Goal: Task Accomplishment & Management: Use online tool/utility

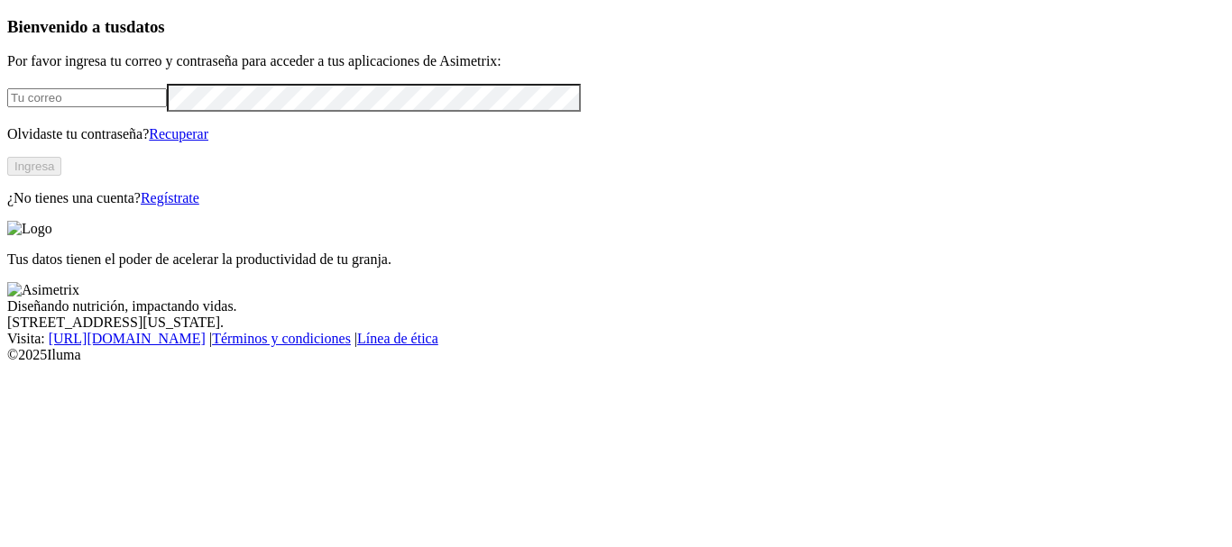
type input "[PERSON_NAME][EMAIL_ADDRESS][PERSON_NAME][DOMAIN_NAME]"
click at [61, 176] on button "Ingresa" at bounding box center [34, 166] width 54 height 19
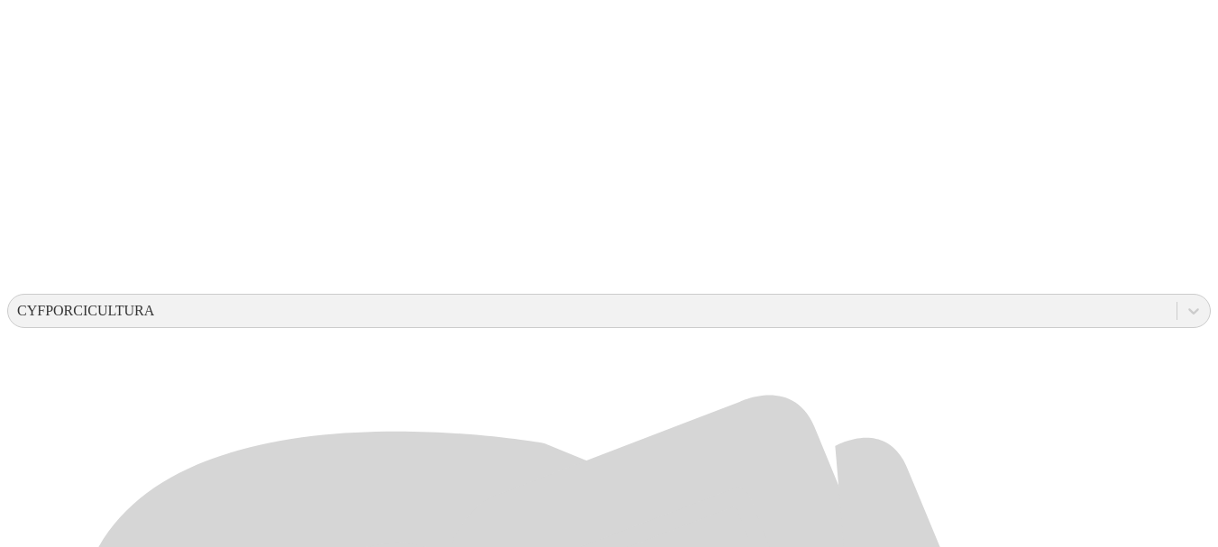
scroll to position [458, 0]
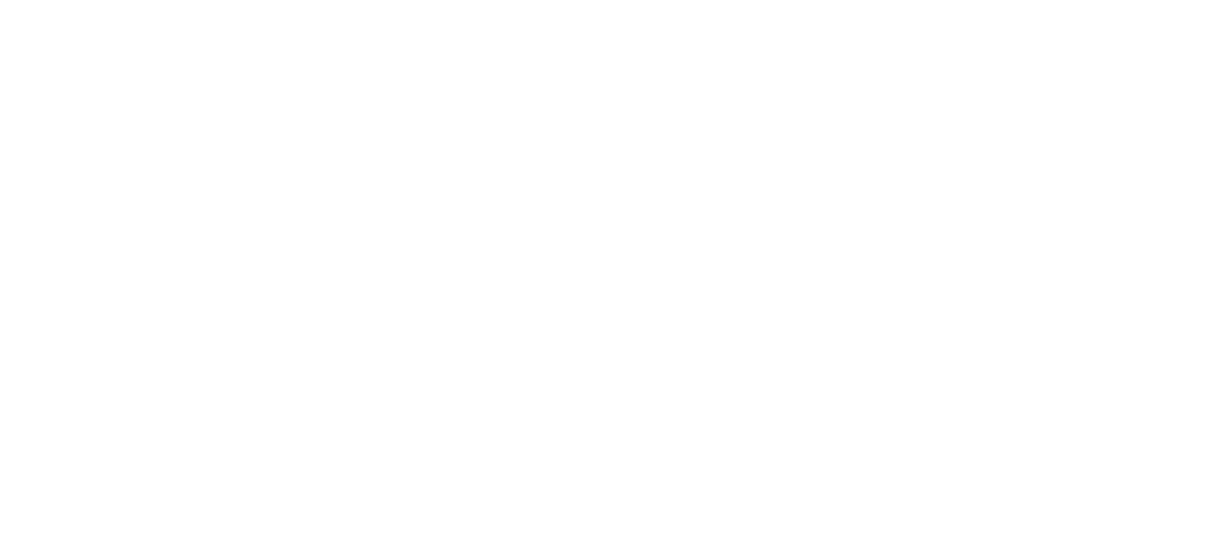
drag, startPoint x: 872, startPoint y: 281, endPoint x: 688, endPoint y: 286, distance: 184.0
type input "SEPTIEMBRE-2025"
paste input "SEPTIEMBRE-2025"
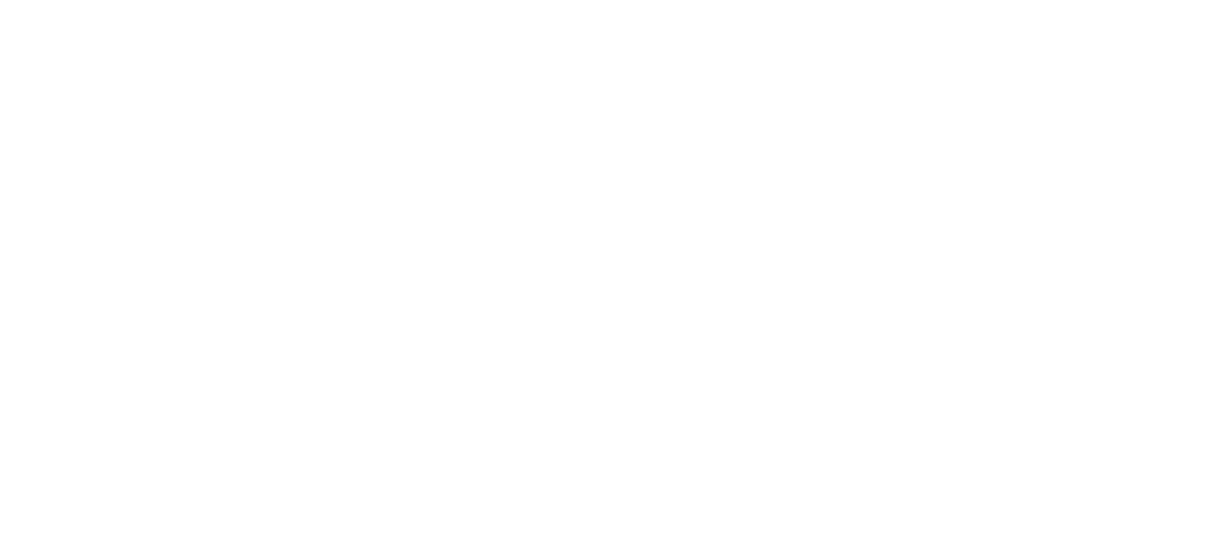
type input "SEPTIEMBRE-2025"
paste input "SEPTIEMBRE-2025"
type input "SEPTIEMBRE-2025"
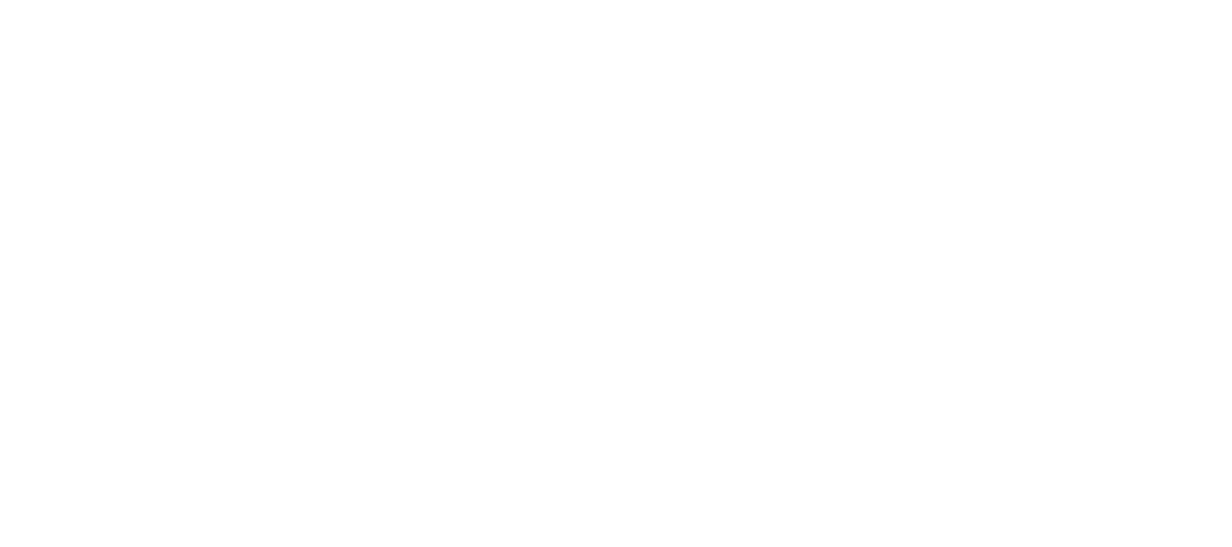
paste input "SEPTIEMBRE-2025"
type input "SEPTIEMBRE-2025"
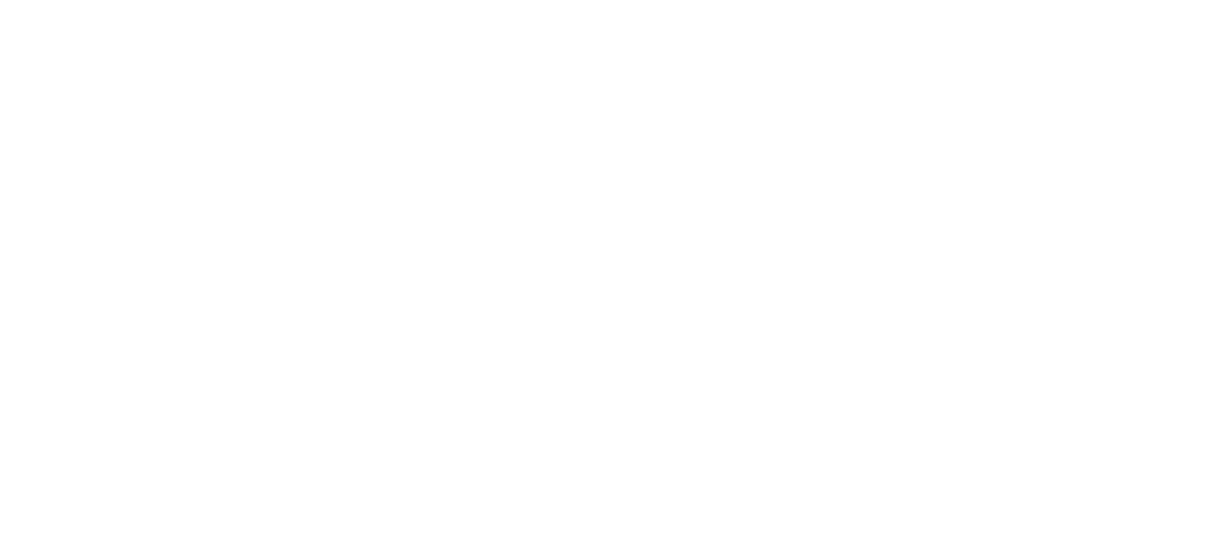
paste input "SEPTIEMBRE-2025"
type input "SEPTIEMBRE-2025"
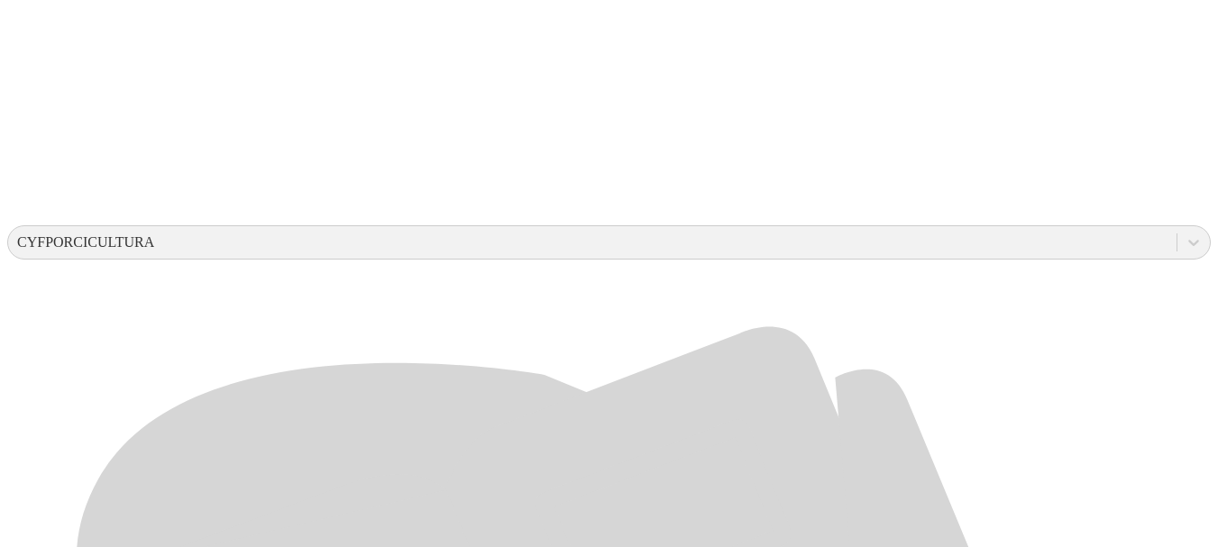
scroll to position [509, 0]
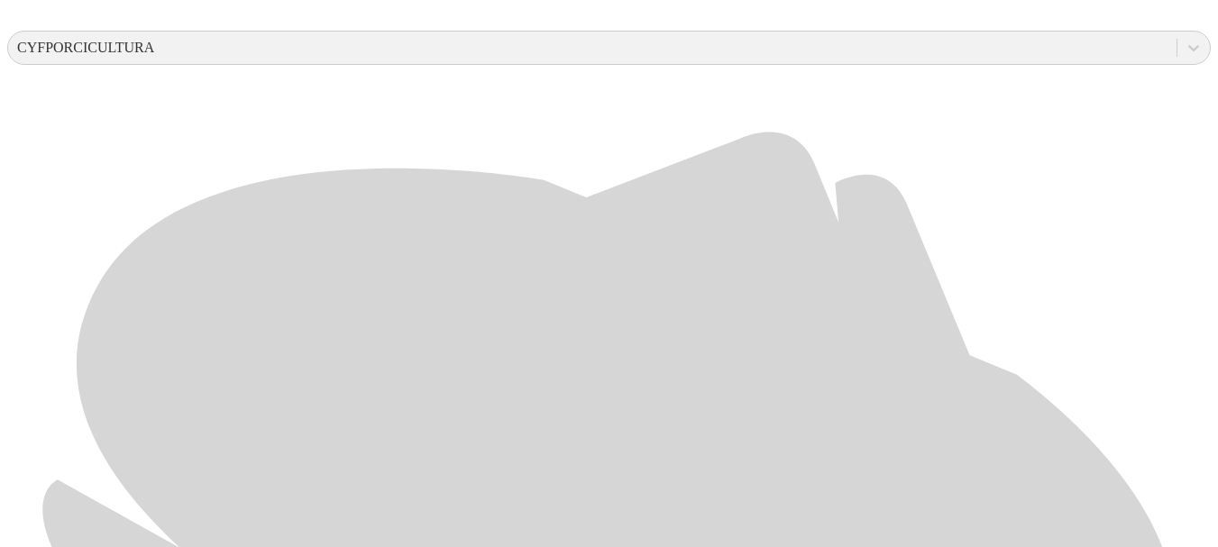
scroll to position [715, 0]
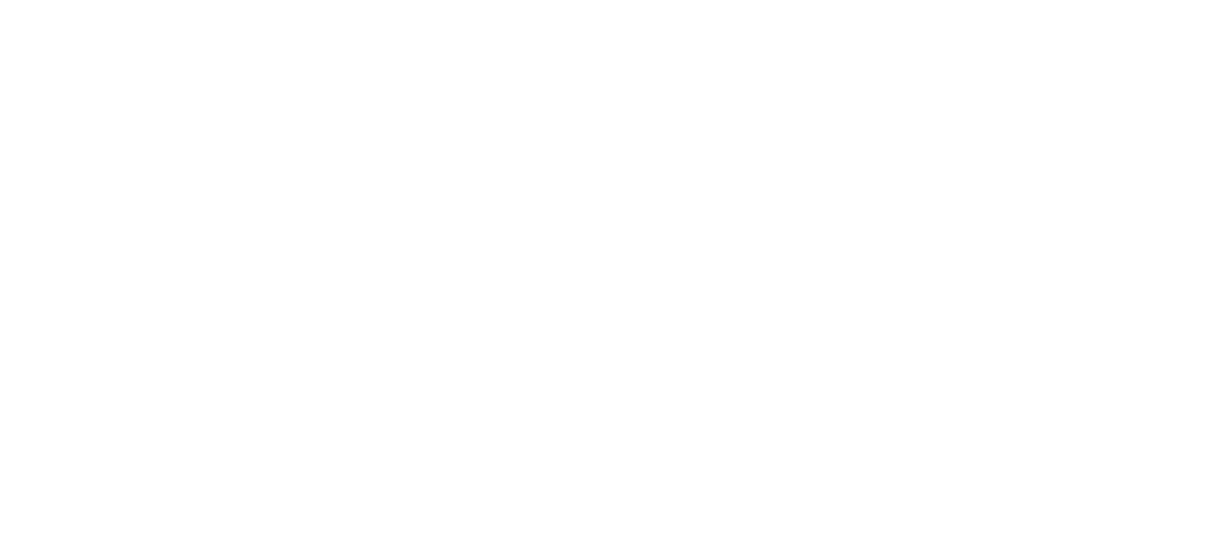
paste input "SEPTIEMBRE-2025"
type input "SEPTIEMBRE-2025"
paste input "SEPTIEMBRE-2025"
type input "SEPTIEMBRE-2025"
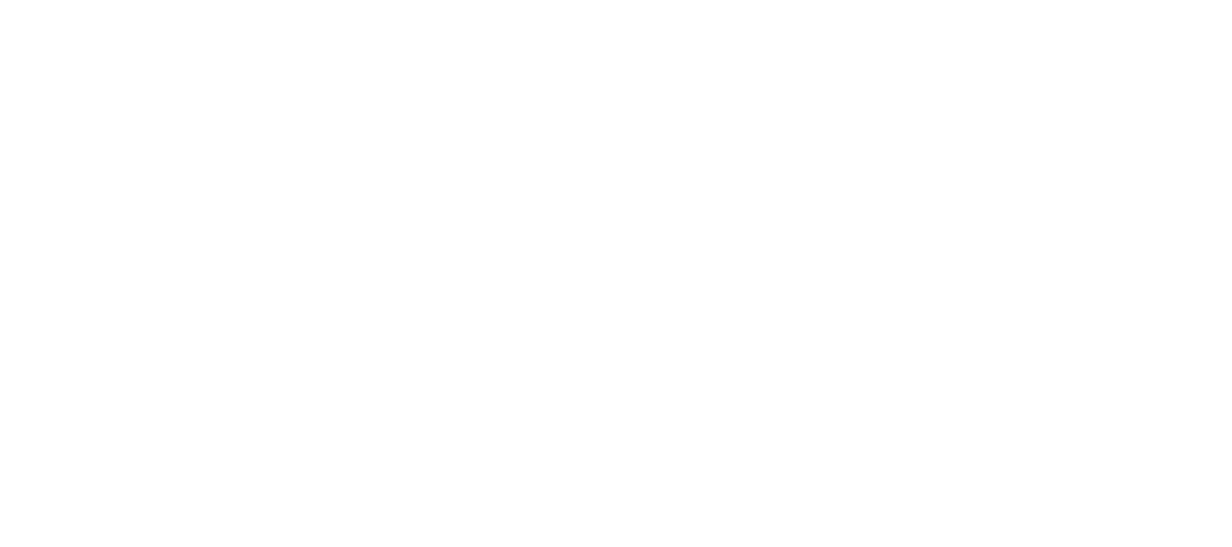
paste input "SEPTIEMBRE-2025"
type input "SEPTIEMBRE-2025"
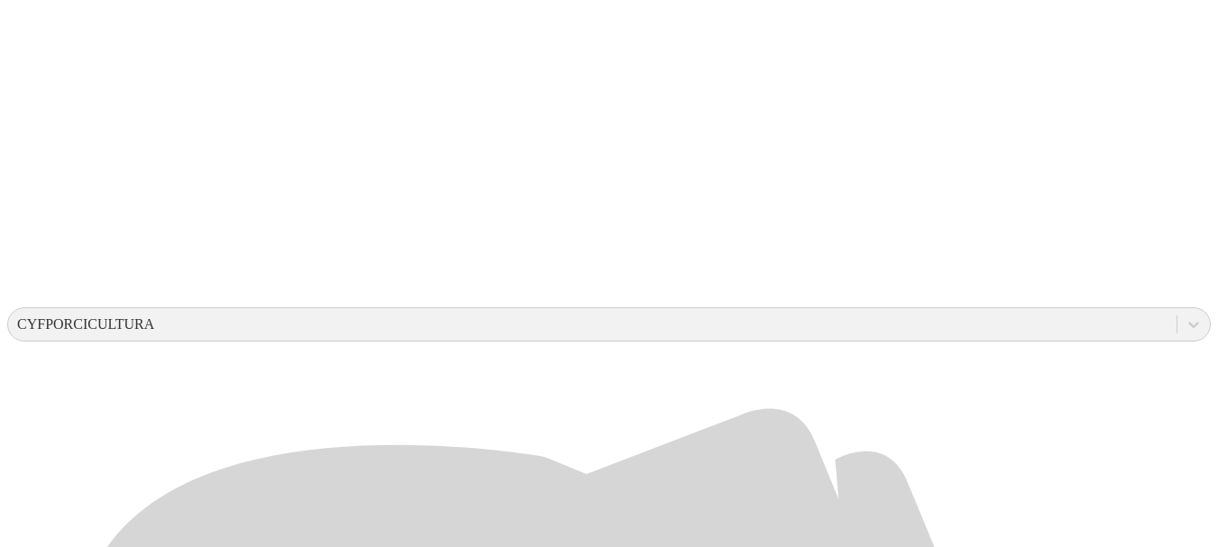
scroll to position [715, 0]
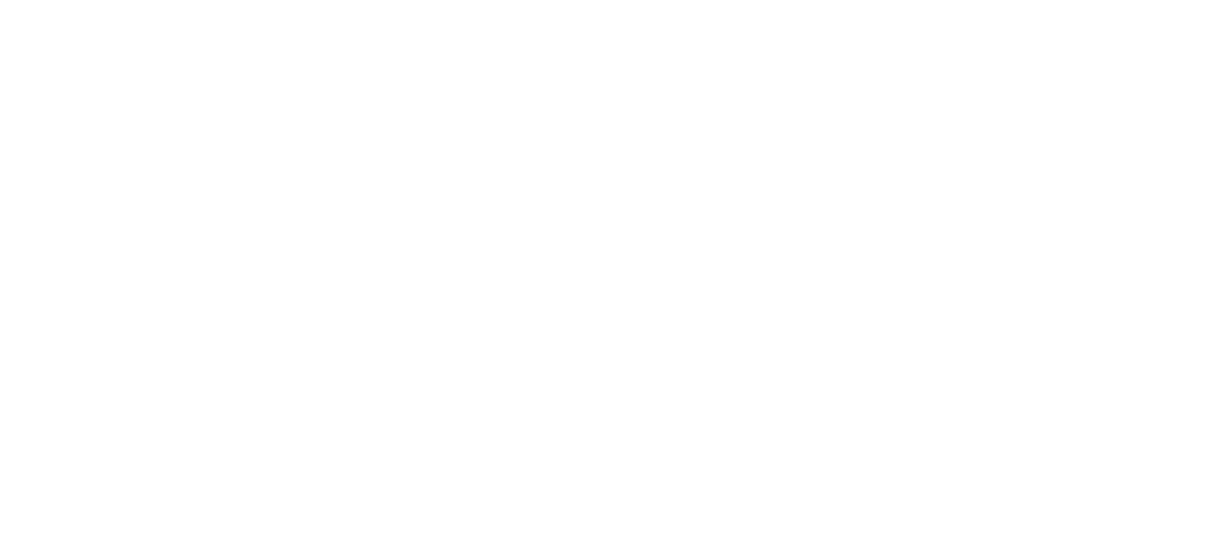
paste input "SEPTIEMBRE-2025"
type input "SEPTIEMBRE-2025"
paste input "SEPTIEMBRE-2025"
type input "SEPTIEMBRE-2025"
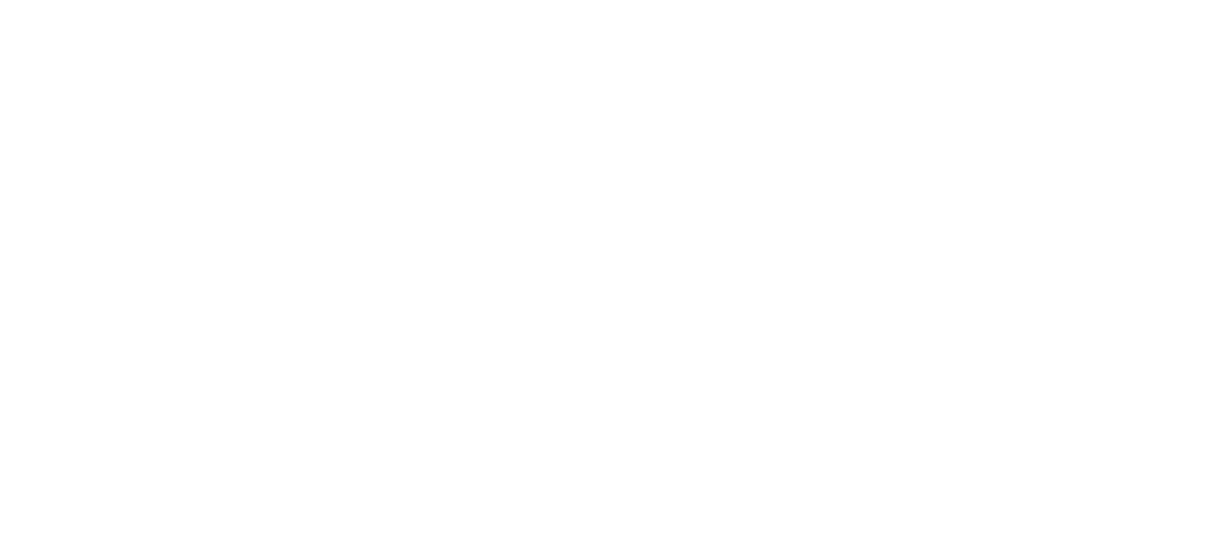
paste input "SEPTIEMBRE-2025"
type input "SEPTIEMBRE-2025"
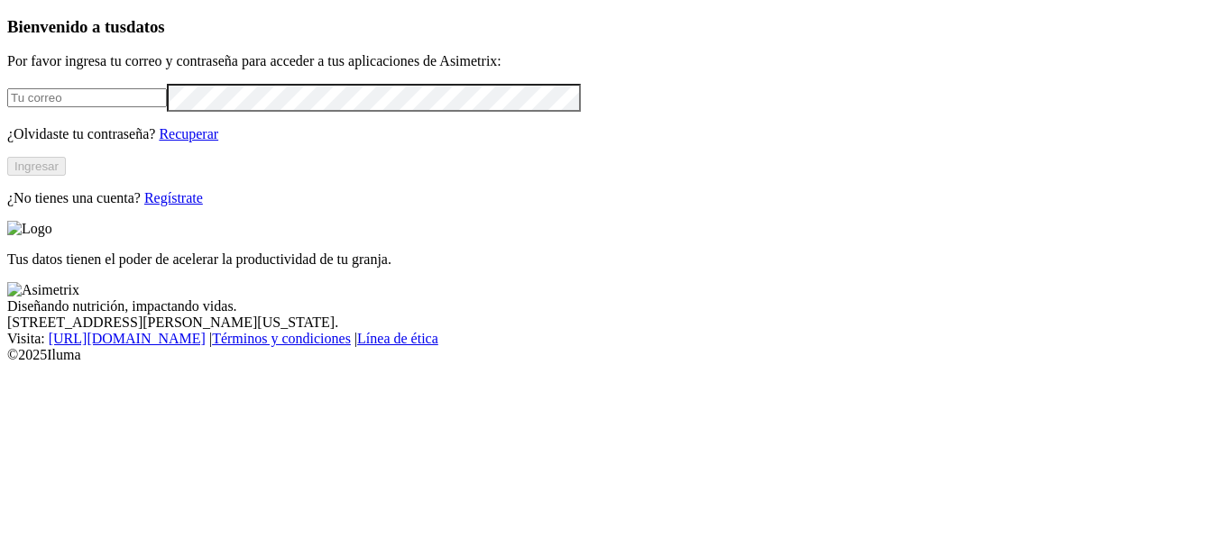
type input "[PERSON_NAME][EMAIL_ADDRESS][PERSON_NAME][DOMAIN_NAME]"
click at [66, 176] on button "Ingresar" at bounding box center [36, 166] width 59 height 19
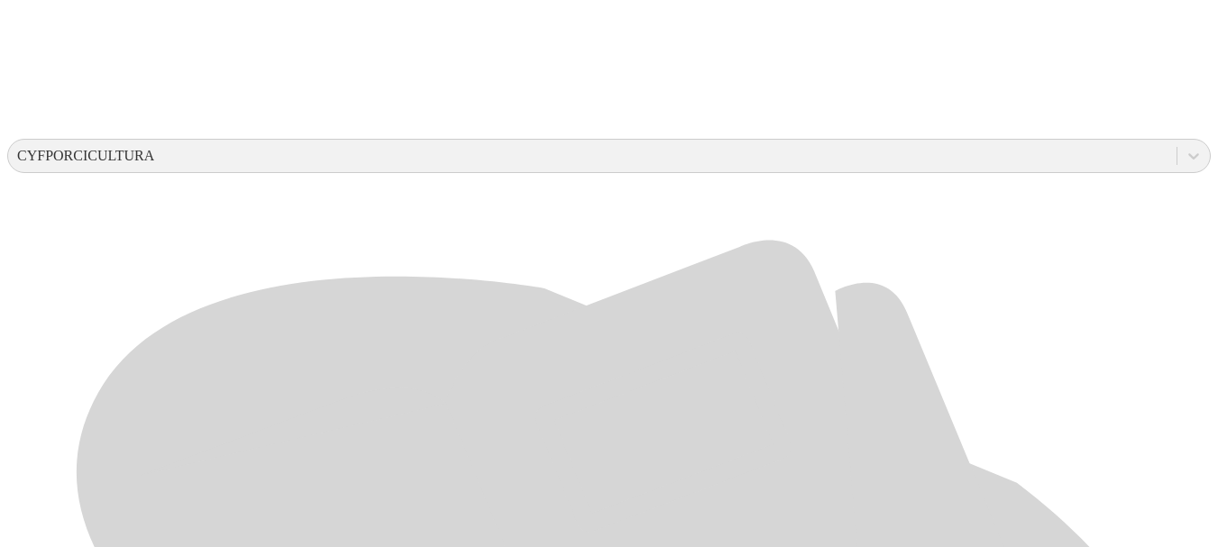
scroll to position [715, 0]
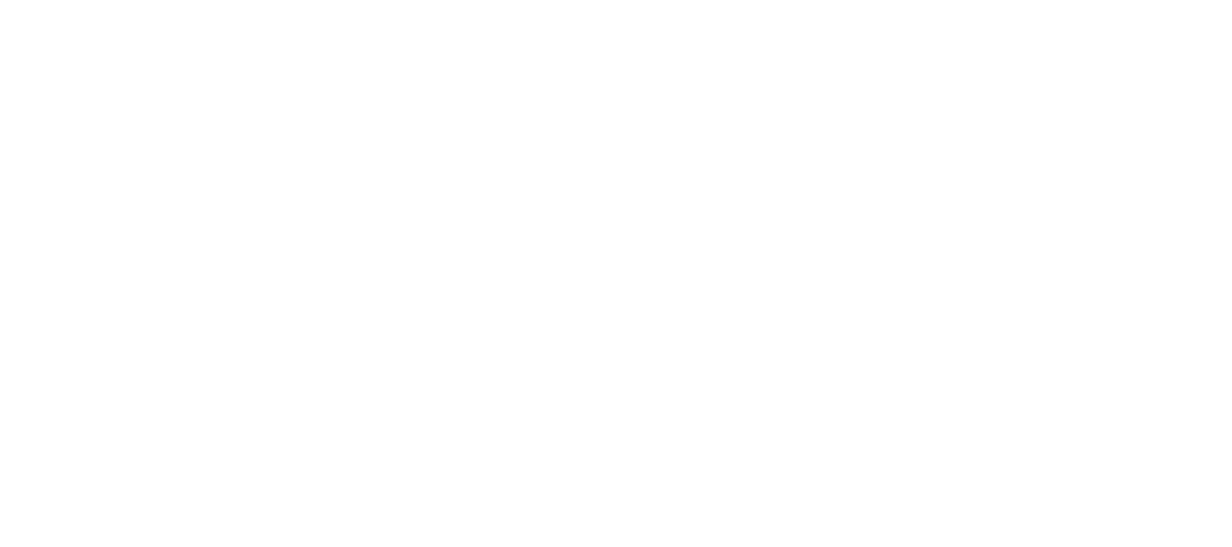
paste input "SEPTIEMBRE-2025"
type input "SEPTIEMBRE-2025"
paste input "SEPTIEMBRE-2025"
type input "SEPTIEMBRE-2025"
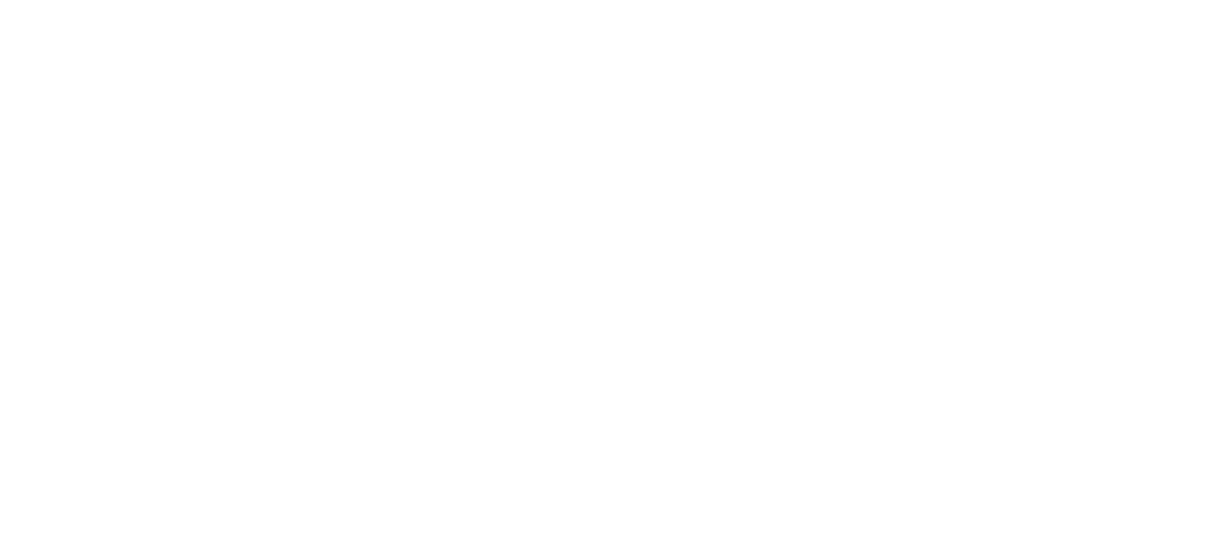
paste input "SEPTIEMBRE-2025"
type input "SEPTIEMBRE-2025"
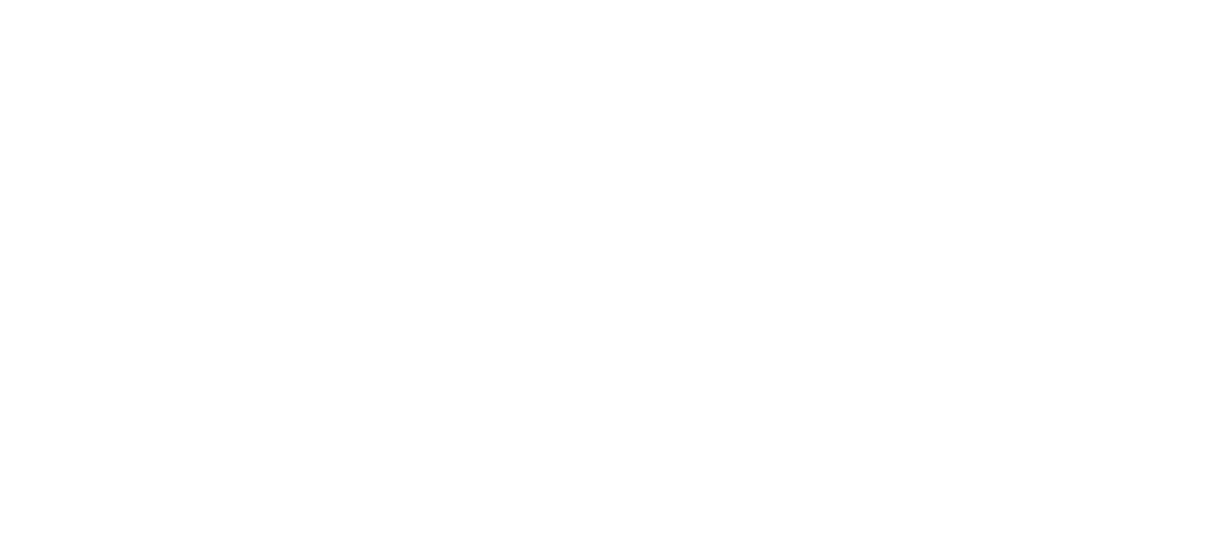
paste input "SEPTIEMBRE-2025"
type input "SEPTIEMBRE-2025"
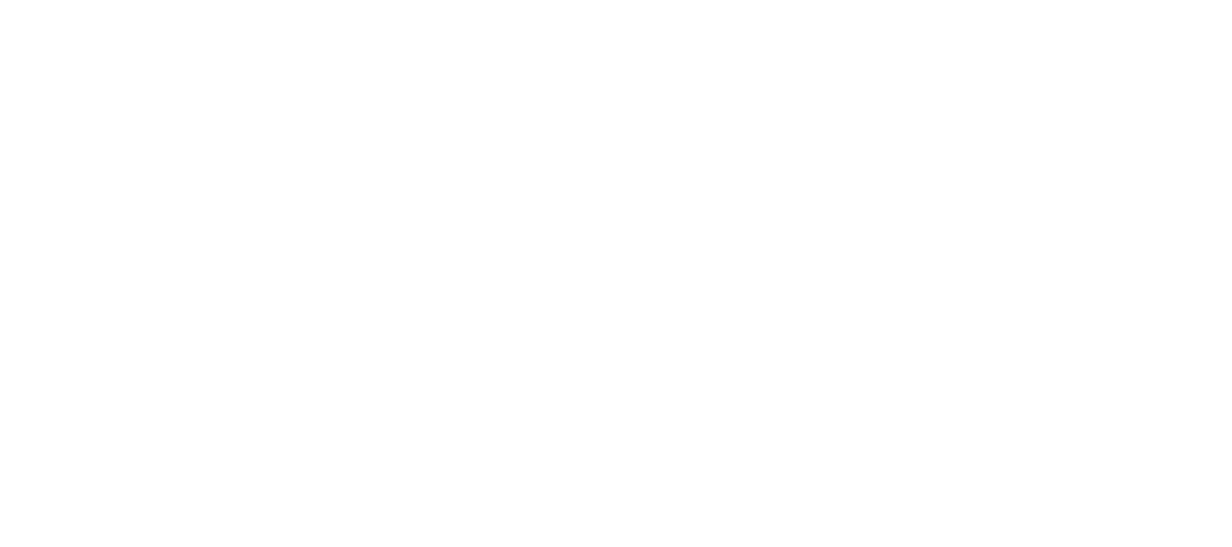
paste input "SEPTIEMBRE-2025"
type input "SEPTIEMBRE-2025"
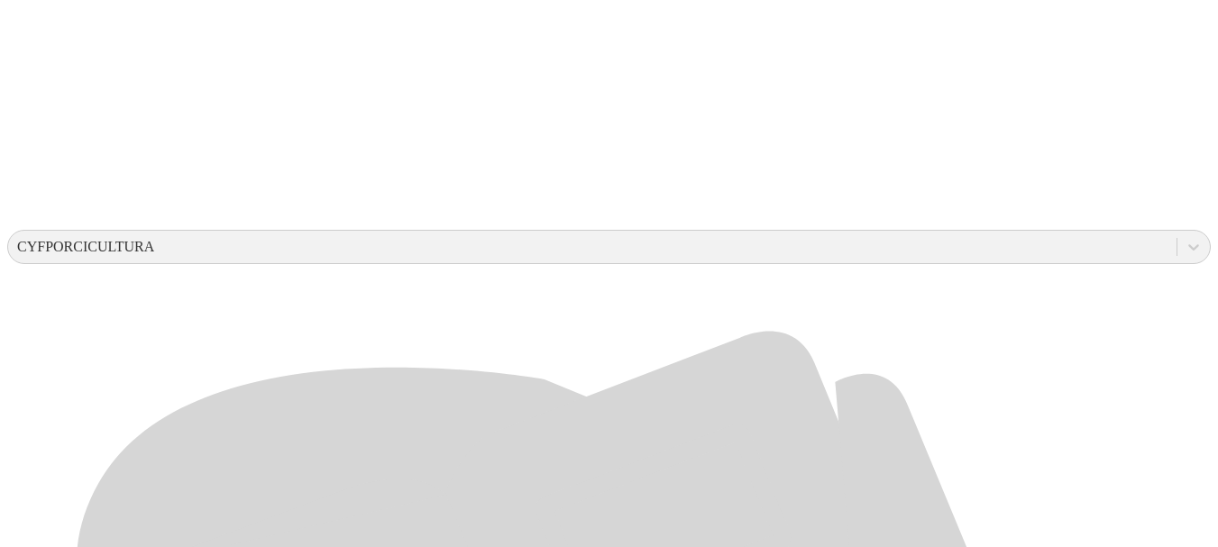
scroll to position [560, 0]
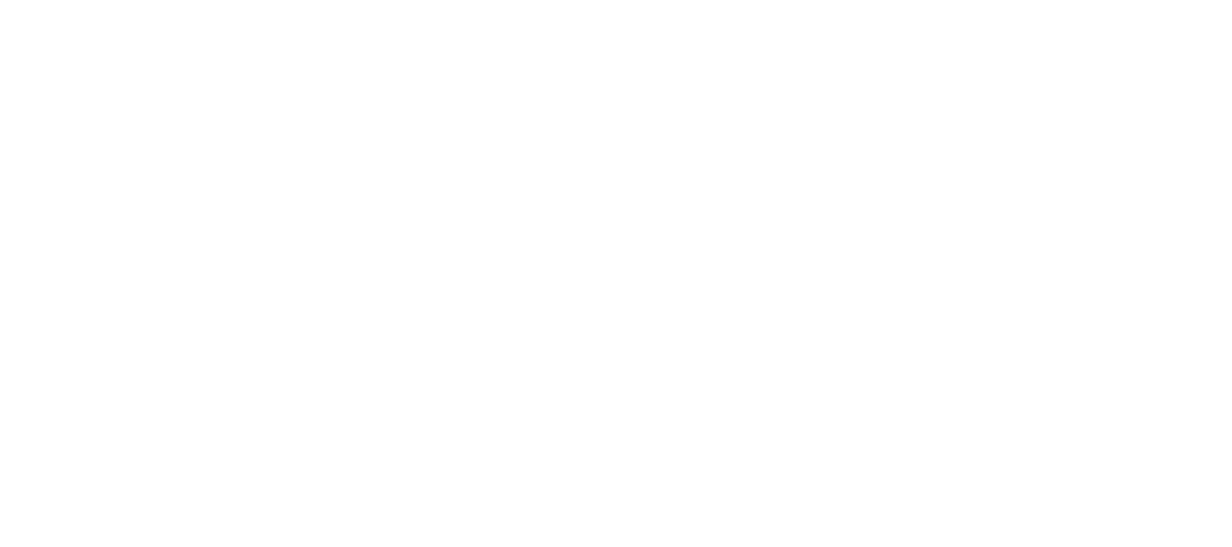
paste input "SEPTIEMBRE-2025"
type input "SEPTIEMBRE-2025"
paste input "SEPTIEMBRE-2025"
type input "SEPTIEMBRE-2025"
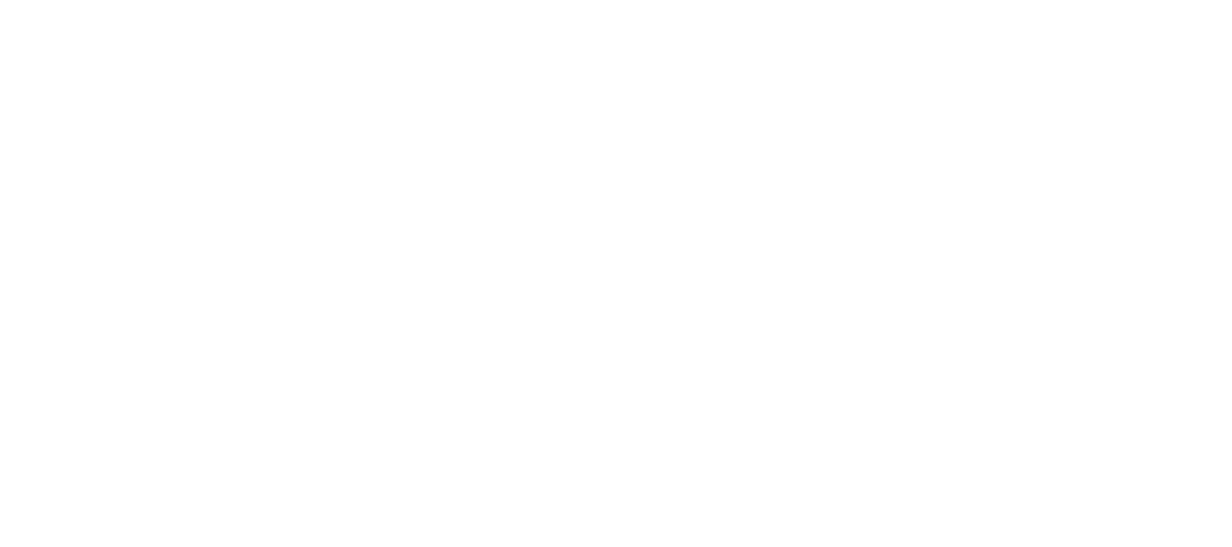
paste input "SEPTIEMBRE-2025"
type input "SEPTIEMBRE-2025"
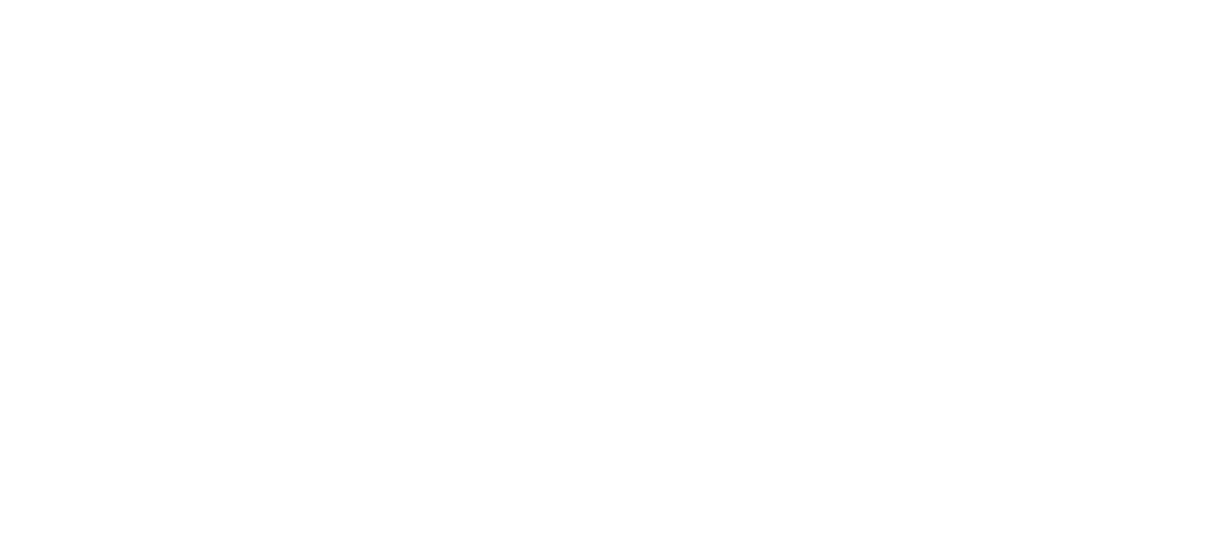
paste input "SEPTIEMBRE-2025"
type input "SEPTIEMBRE-2025"
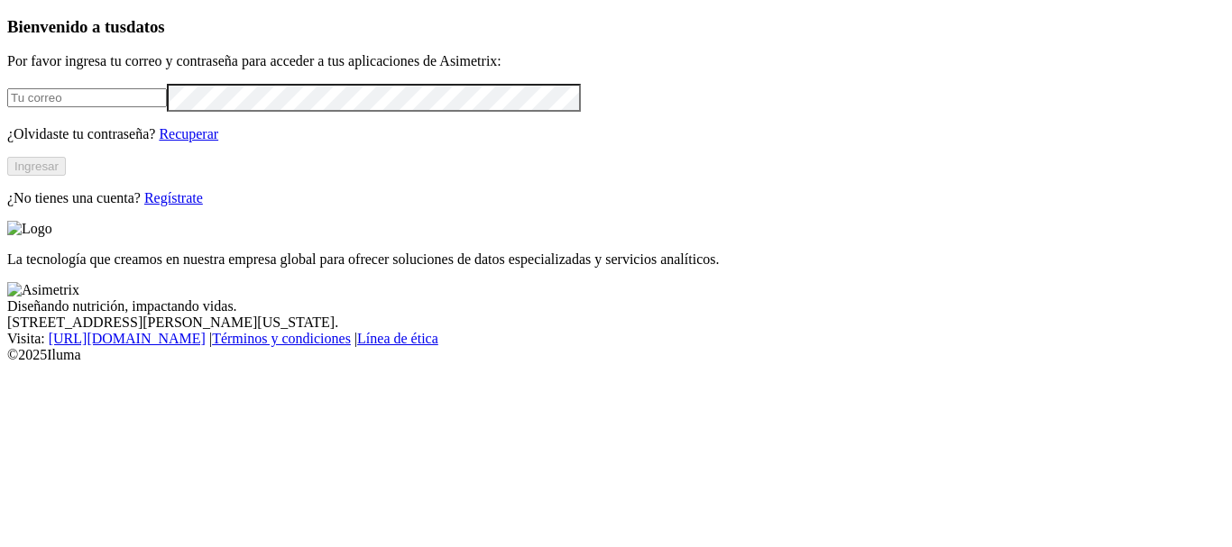
type input "[PERSON_NAME][EMAIL_ADDRESS][PERSON_NAME][DOMAIN_NAME]"
click at [66, 176] on button "Ingresar" at bounding box center [36, 166] width 59 height 19
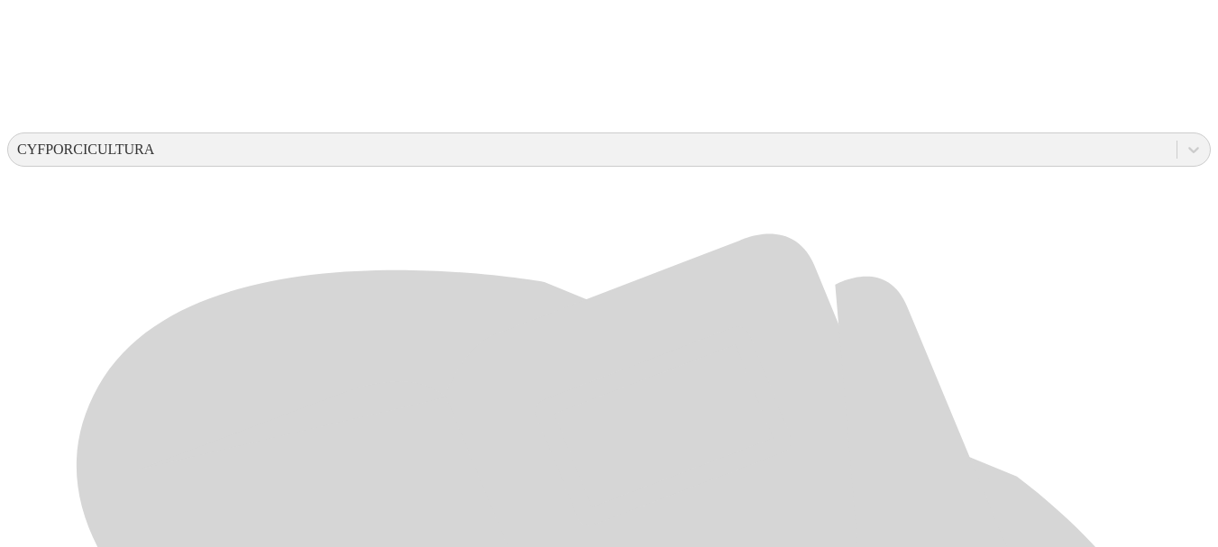
scroll to position [715, 0]
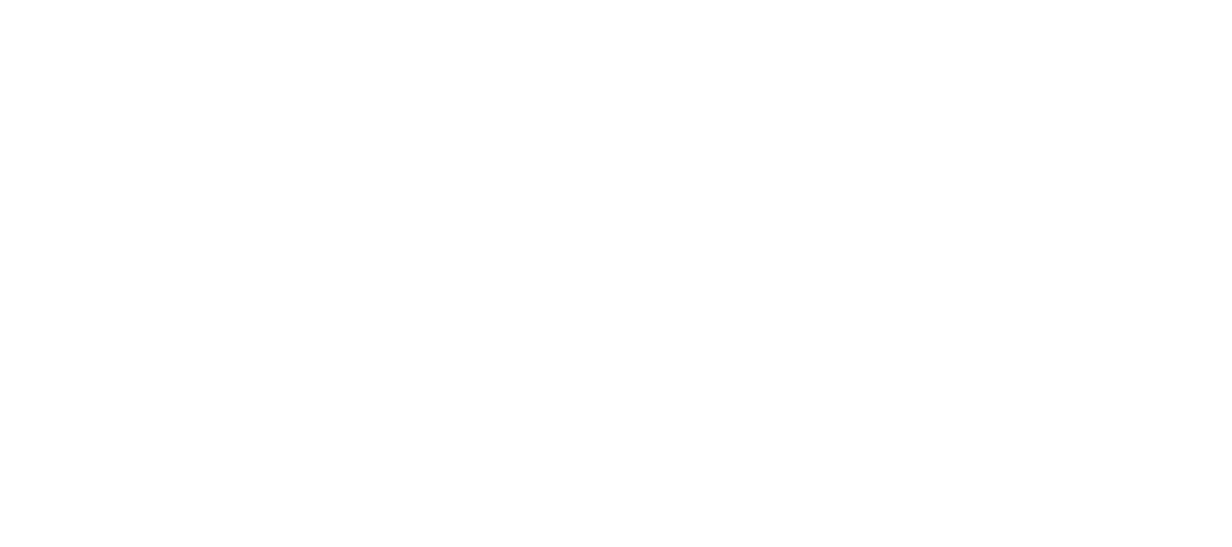
paste input "SEPTIEMBRE-2025"
type input "SEPTIEMBRE-2025"
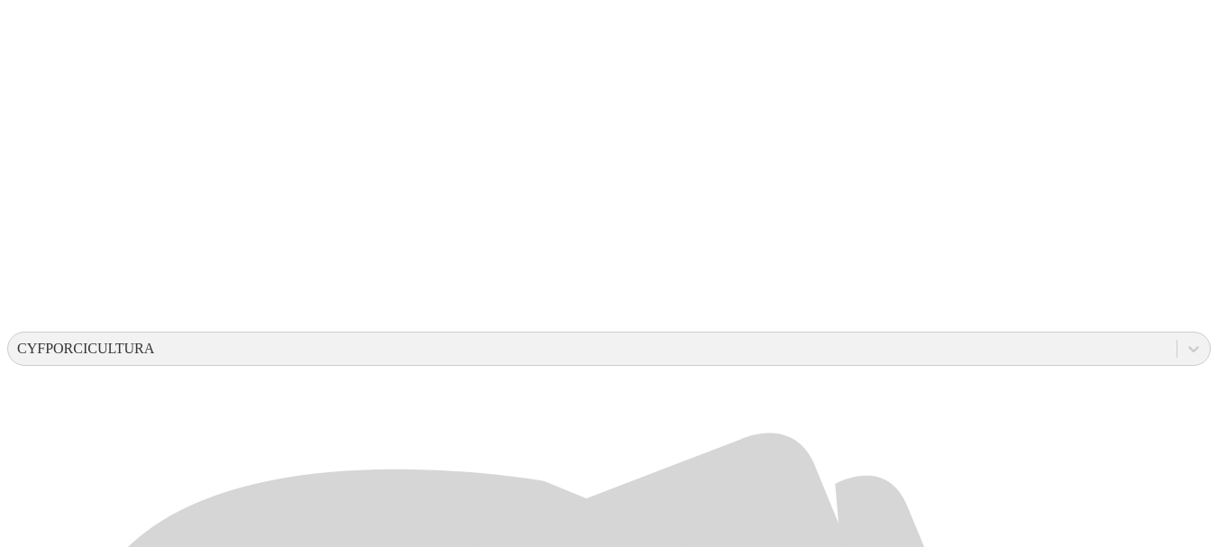
scroll to position [403, 0]
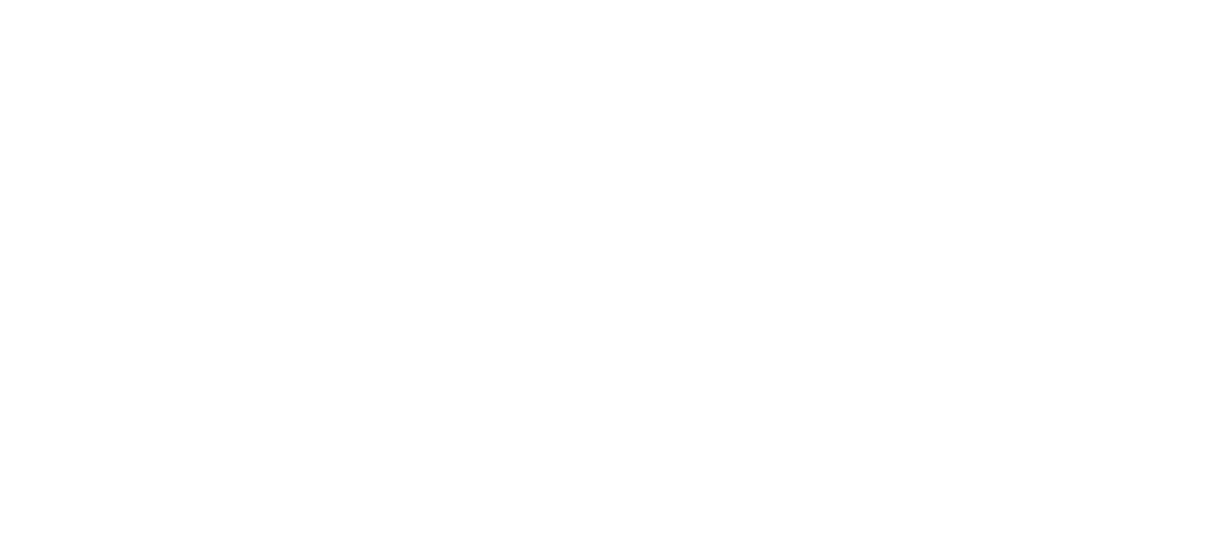
type input "SEPTIEMBRE-2025"
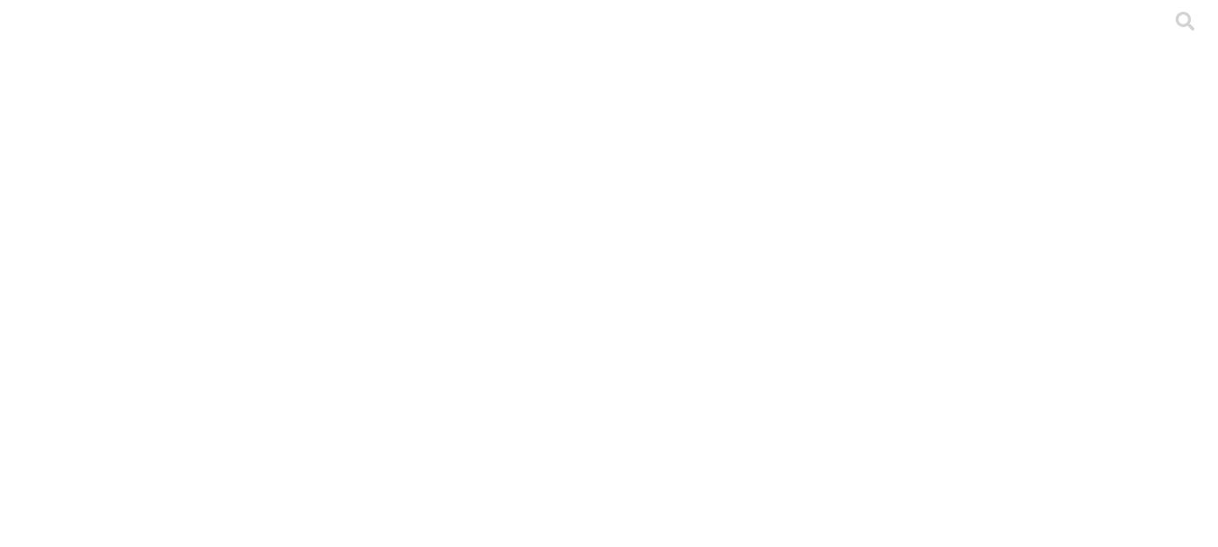
drag, startPoint x: 888, startPoint y: 284, endPoint x: 665, endPoint y: 292, distance: 222.9
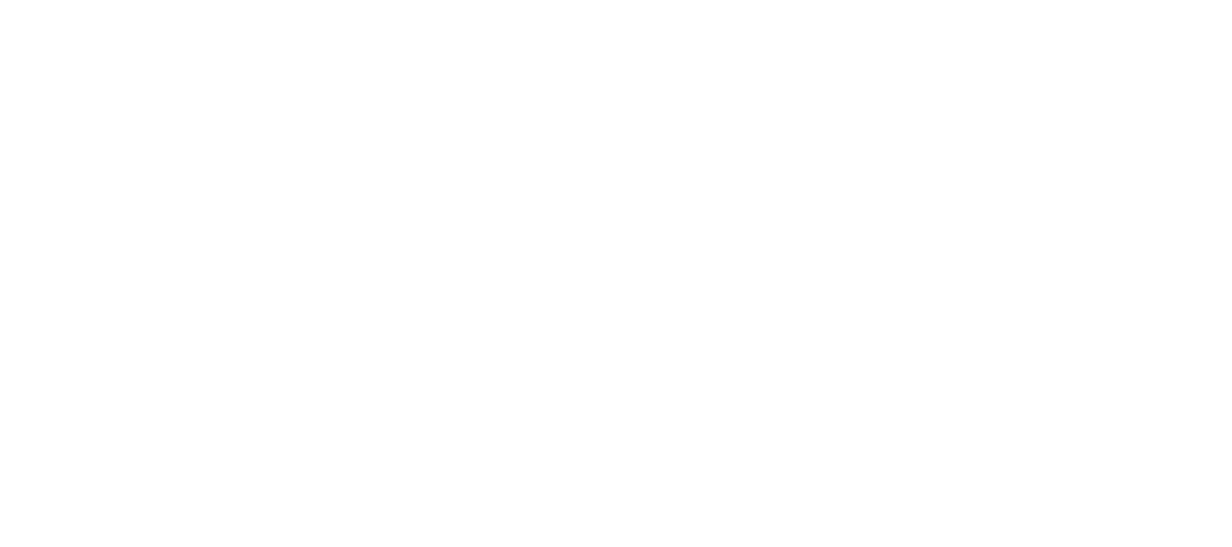
type input "SEPTIEMBRE-2025"
paste input "SEPTIEMBRE-2025"
type input "SEPTIEMBRE-2025"
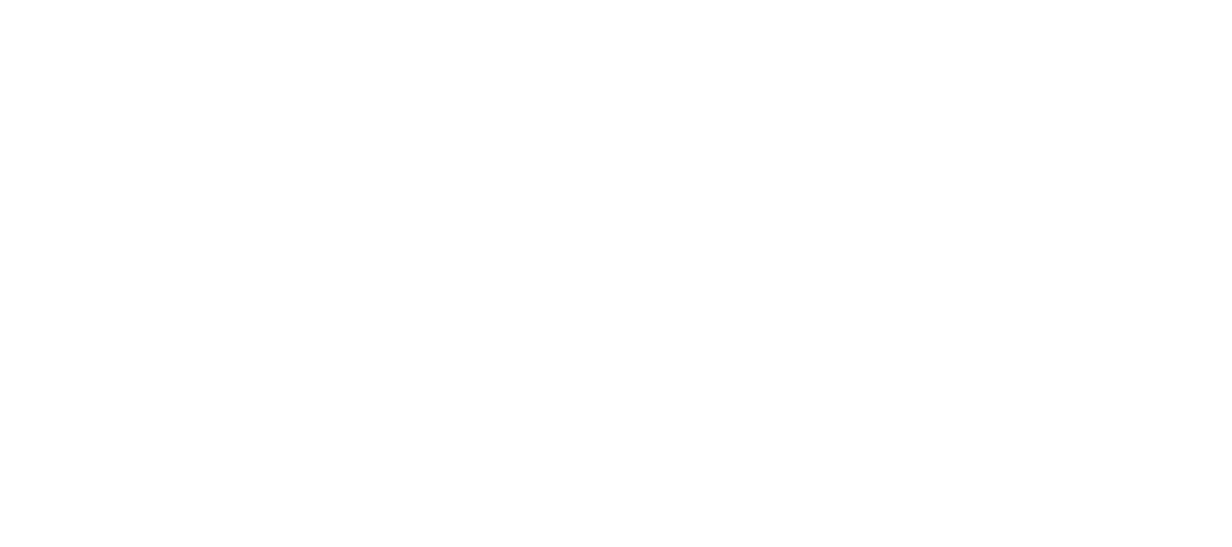
paste input "SEPTIEMBRE-2025"
type input "SEPTIEMBRE-2025"
